Goal: Task Accomplishment & Management: Complete application form

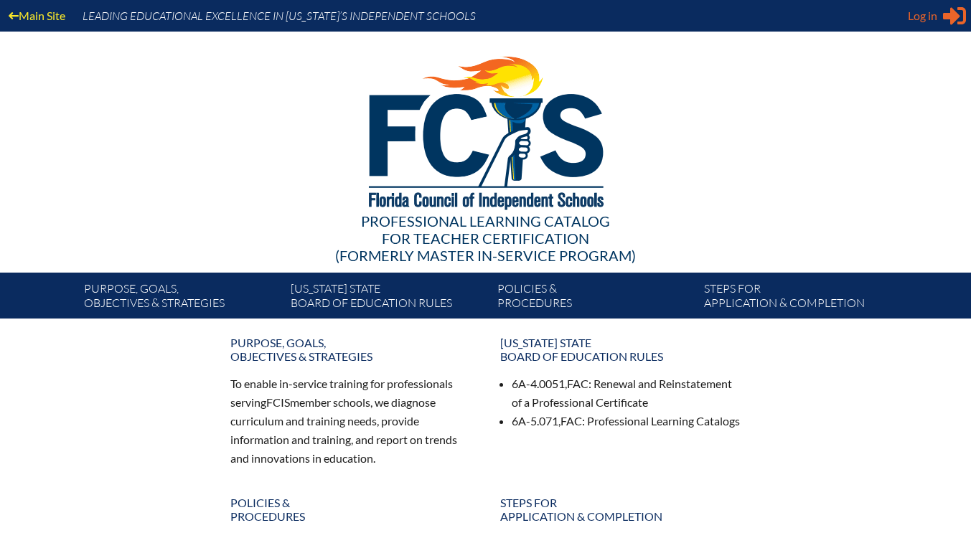
click at [931, 15] on span "Log in" at bounding box center [922, 15] width 29 height 17
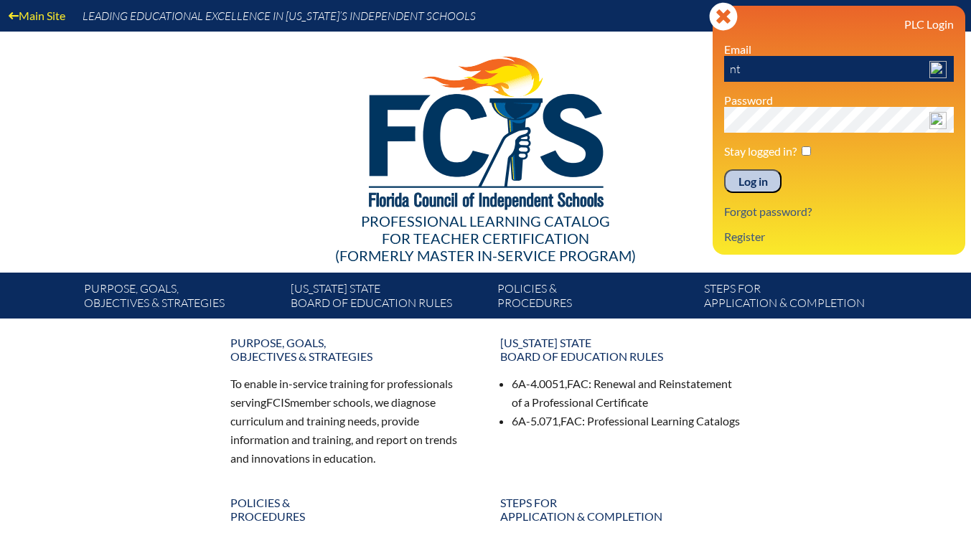
click at [769, 61] on input "nt" at bounding box center [839, 69] width 230 height 26
type input "n"
type input "gfontana@lccdayschool.com"
click at [839, 358] on div "Purpose, goals, objectives & strategies To enable in-service training for profe…" at bounding box center [486, 503] width 738 height 347
click at [724, 169] on input "Log in" at bounding box center [752, 181] width 57 height 24
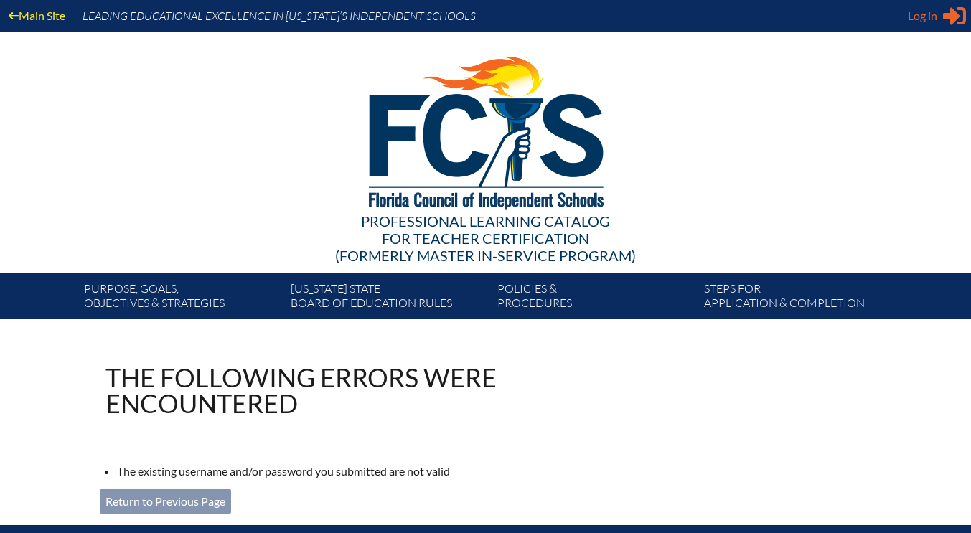
click at [918, 13] on span "Log in" at bounding box center [922, 15] width 29 height 17
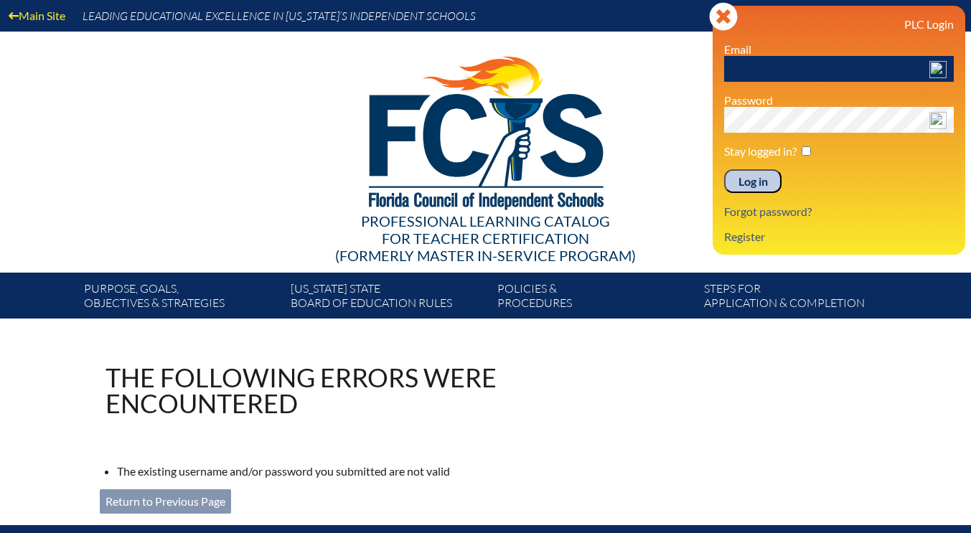
click at [789, 65] on input "text" at bounding box center [839, 69] width 230 height 26
type input "gfontana@lccdayschool.com"
click at [772, 187] on input "Log in" at bounding box center [752, 181] width 57 height 24
